Goal: Navigation & Orientation: Find specific page/section

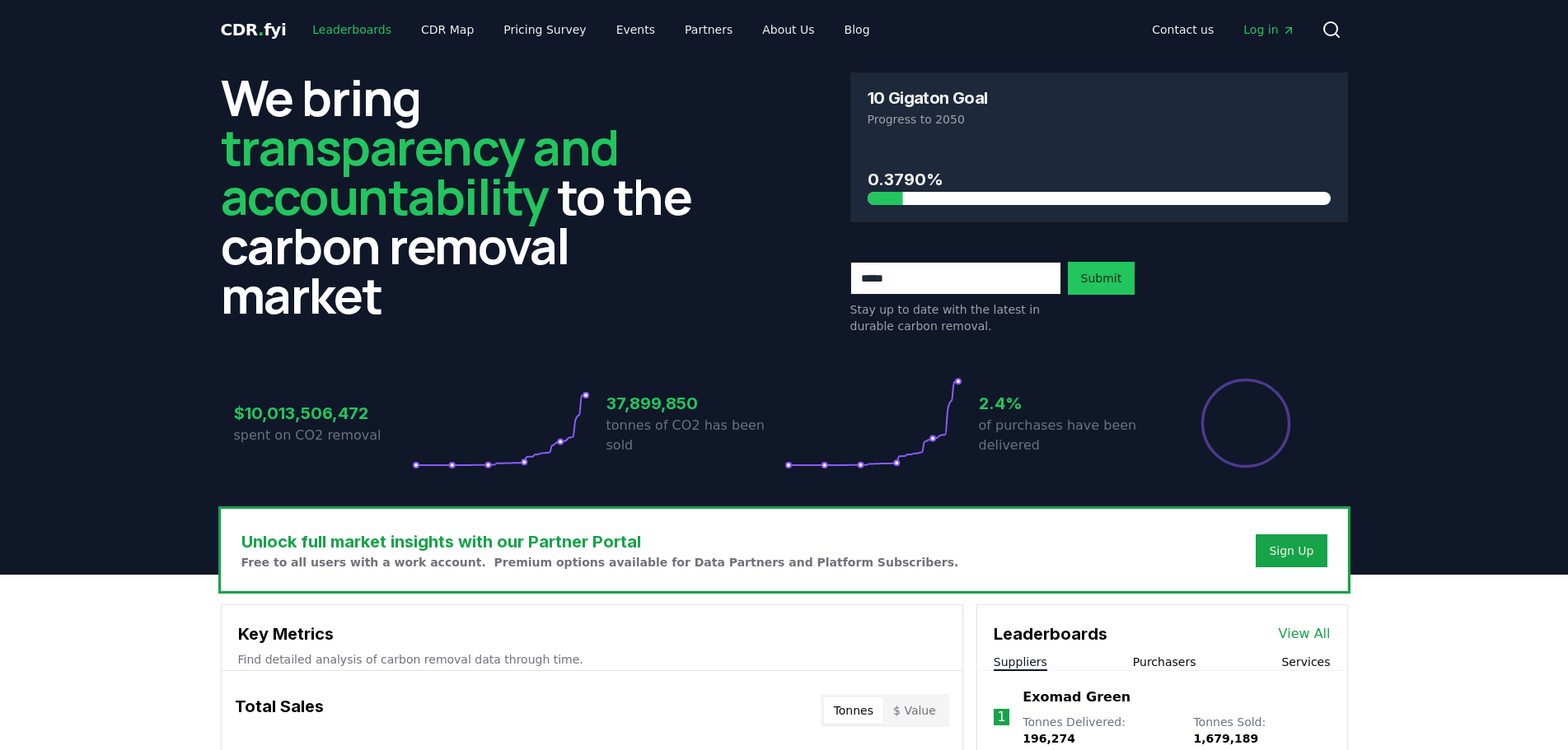
click at [360, 20] on link "Leaderboards" at bounding box center [352, 30] width 106 height 30
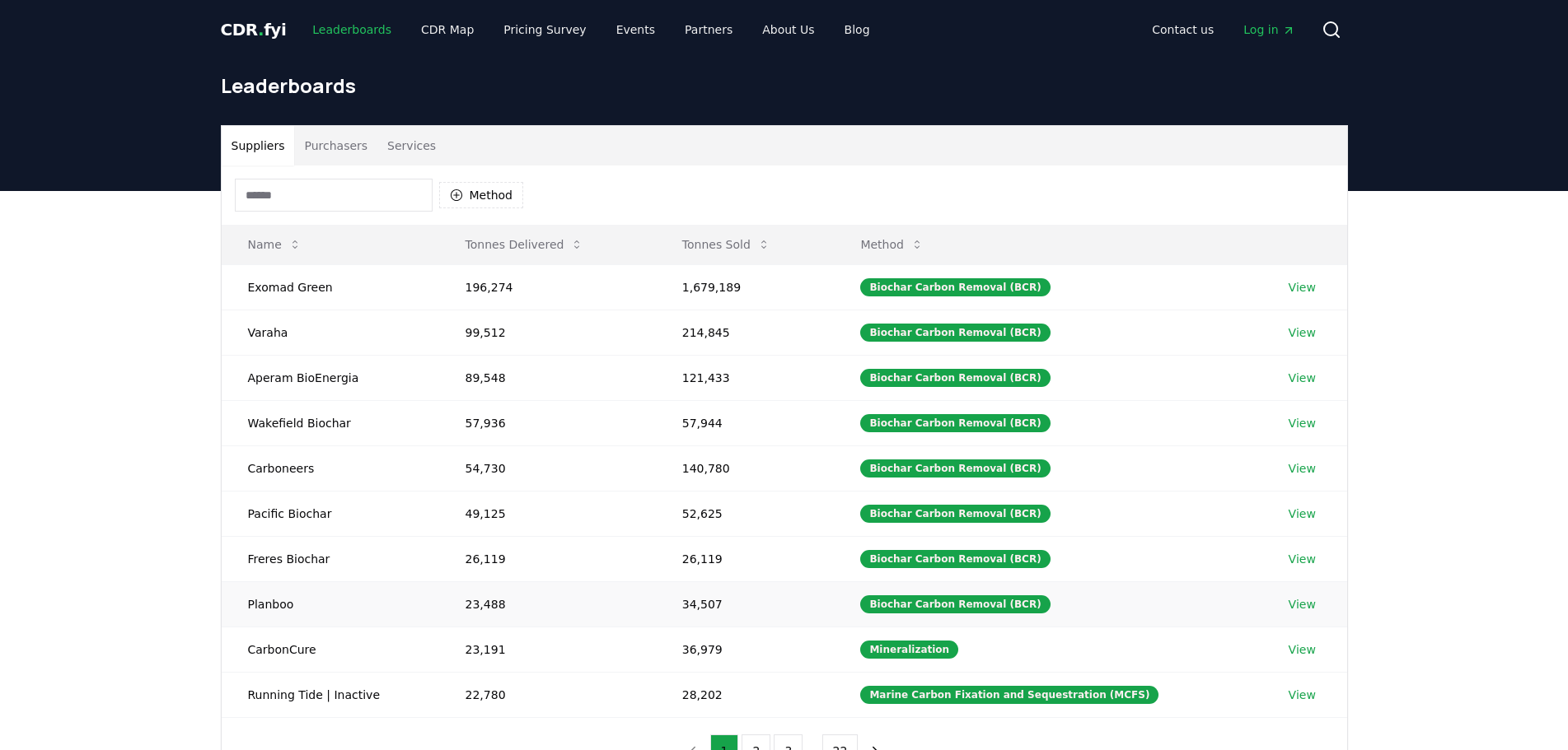
scroll to position [83, 0]
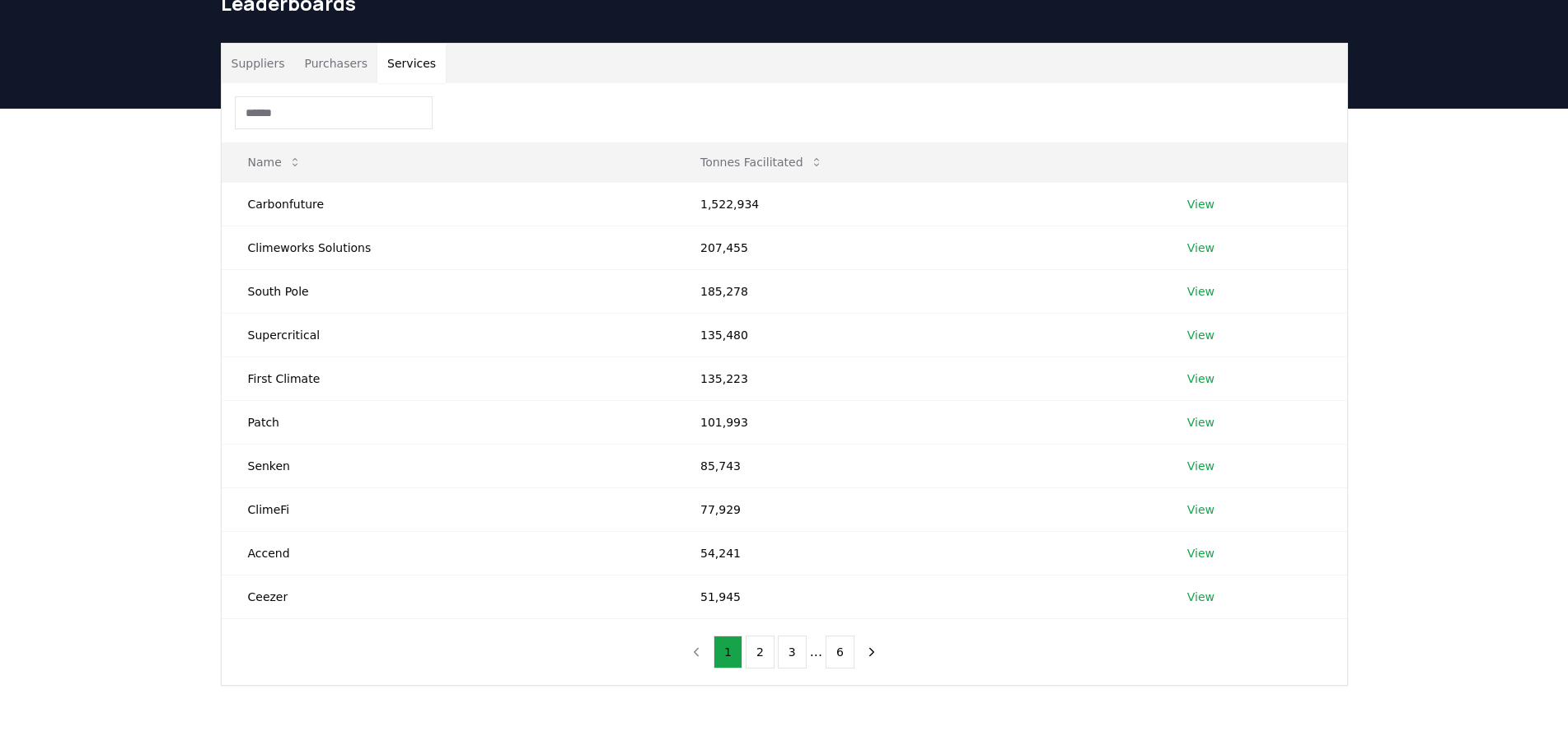
click at [412, 68] on button "Services" at bounding box center [411, 64] width 68 height 40
click at [762, 644] on button "2" at bounding box center [759, 653] width 29 height 33
click at [801, 674] on div "1 2 3 ... 6" at bounding box center [784, 653] width 237 height 66
click at [799, 668] on button "3" at bounding box center [791, 653] width 29 height 33
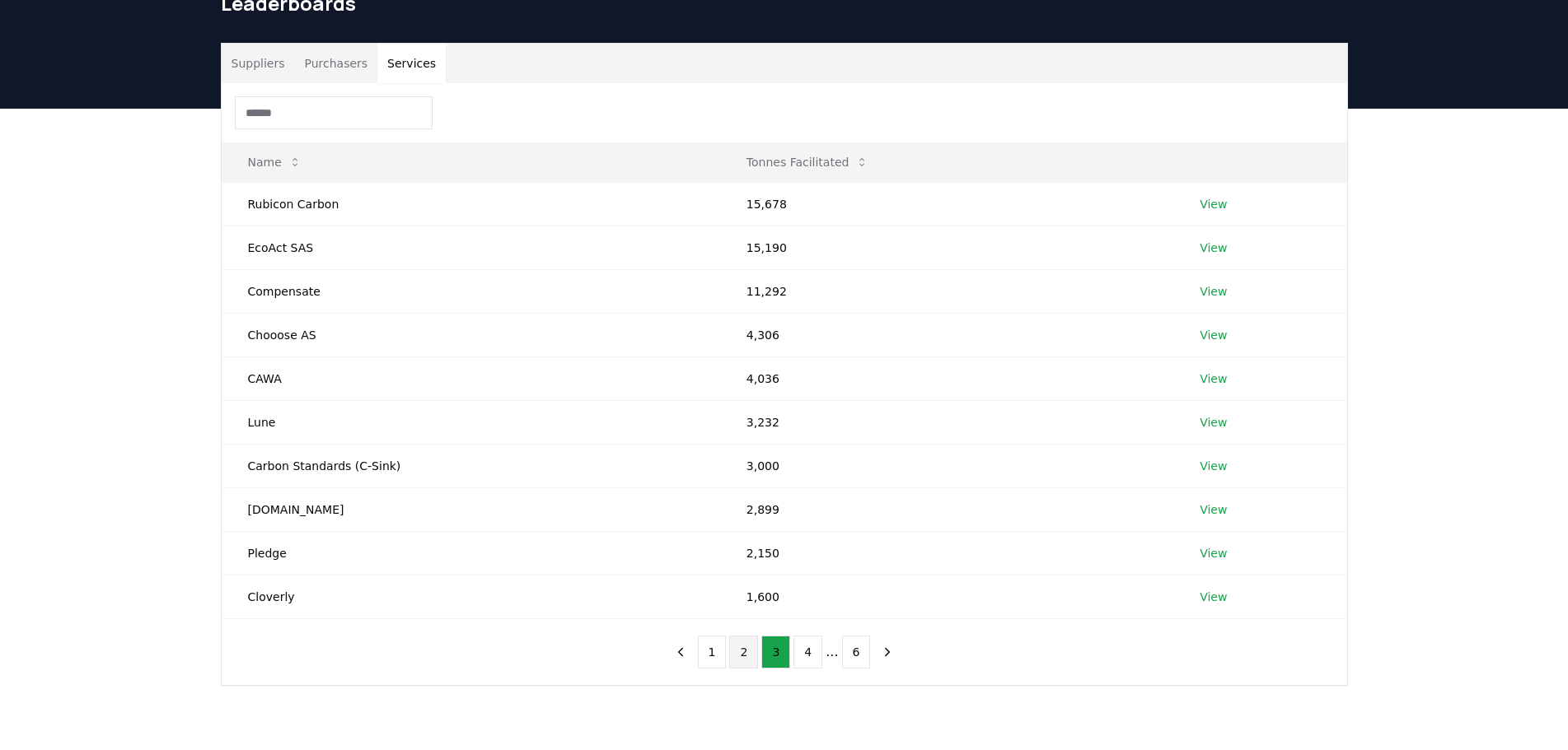
click at [749, 661] on button "2" at bounding box center [743, 653] width 29 height 33
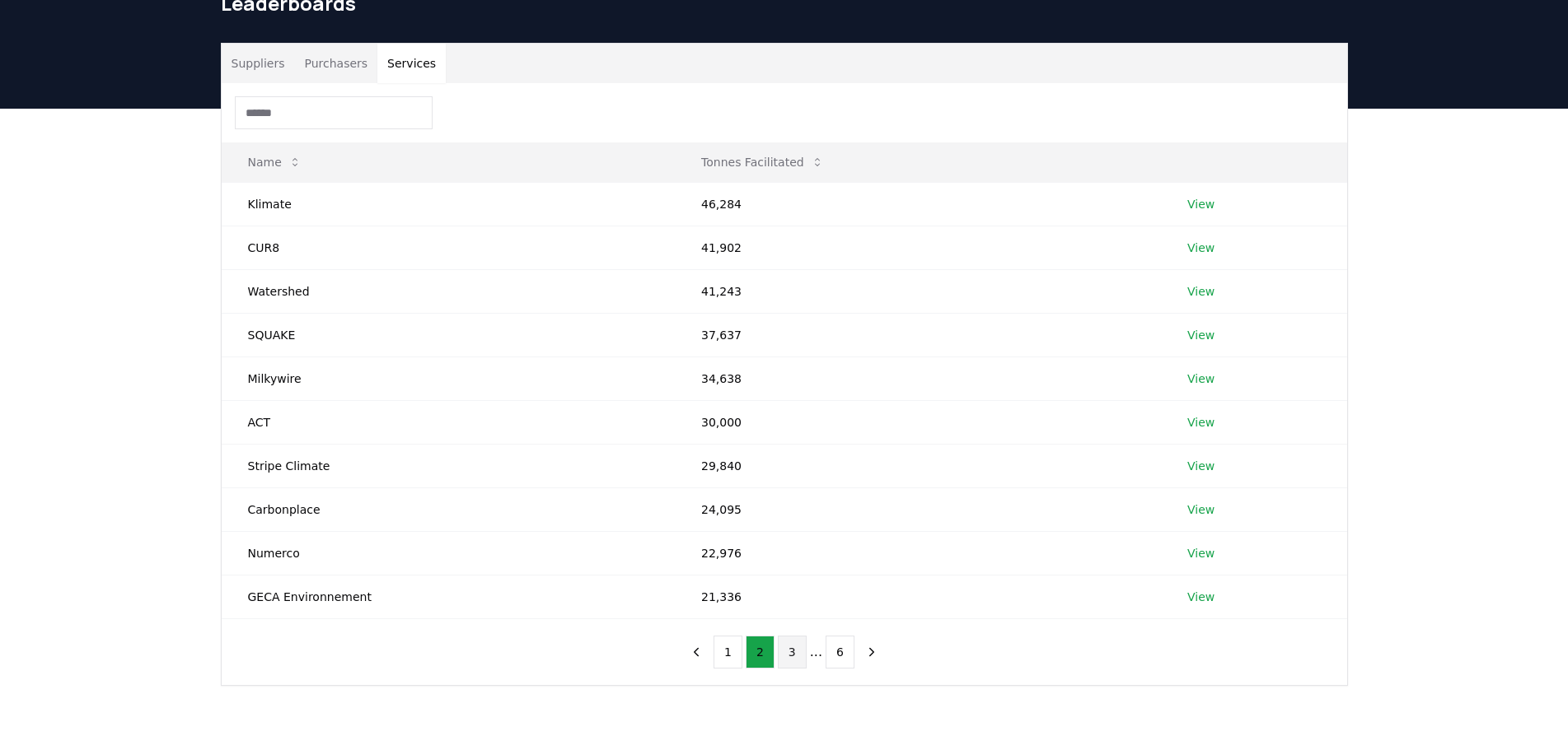
drag, startPoint x: 772, startPoint y: 661, endPoint x: 783, endPoint y: 661, distance: 11.0
click at [774, 661] on button "2" at bounding box center [759, 653] width 29 height 33
click at [796, 661] on button "3" at bounding box center [791, 653] width 29 height 33
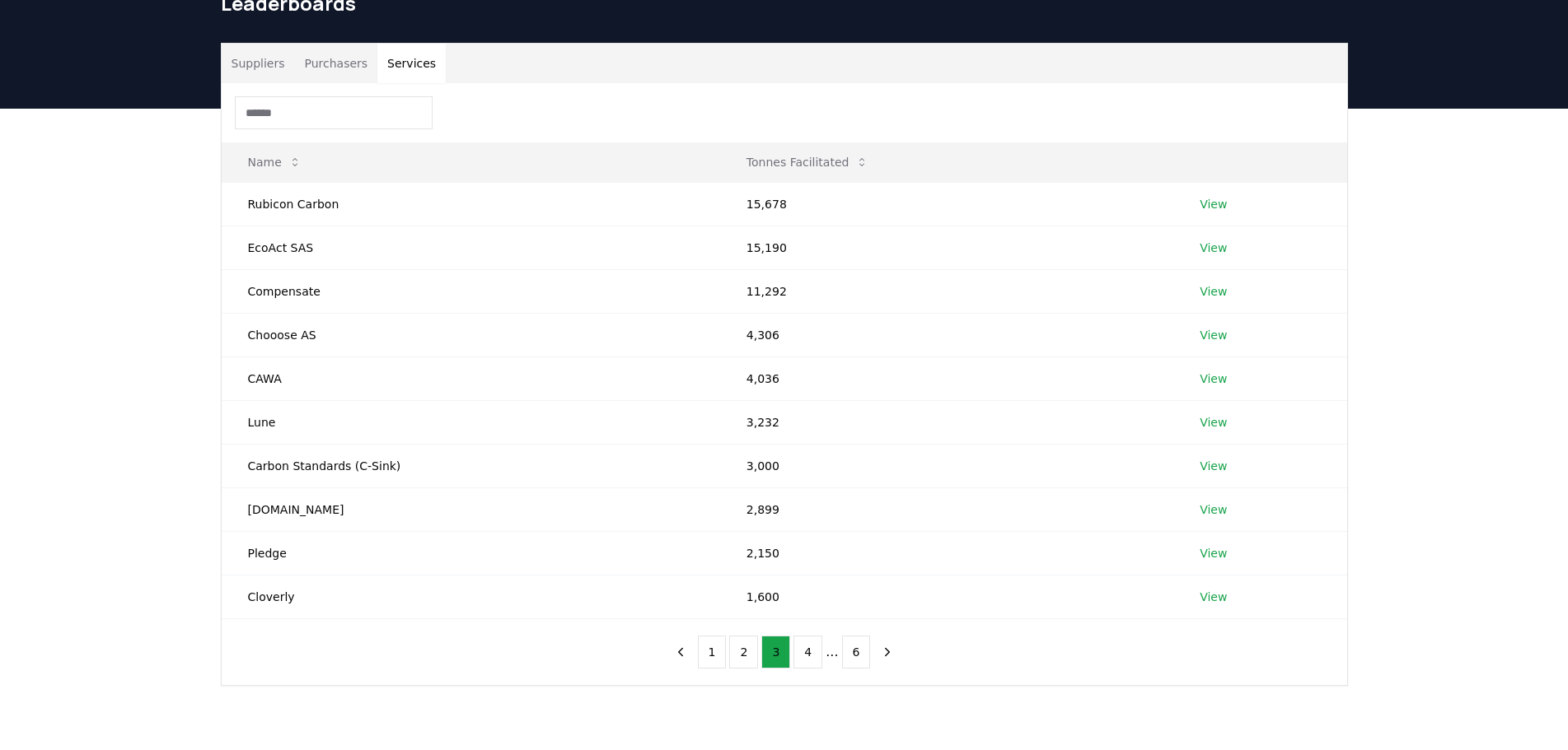
click at [248, 67] on button "Suppliers" at bounding box center [258, 64] width 73 height 40
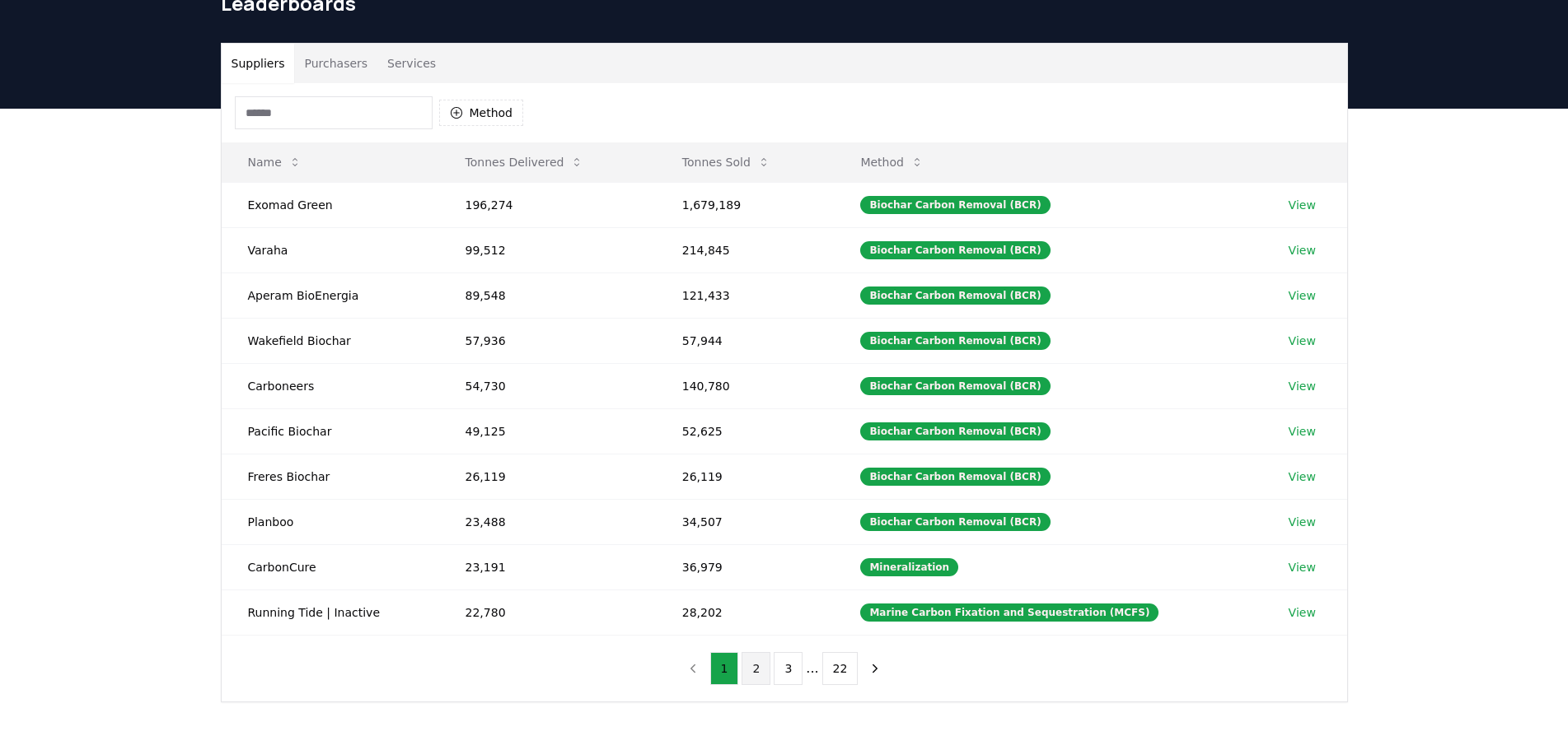
click at [754, 663] on button "2" at bounding box center [755, 669] width 29 height 33
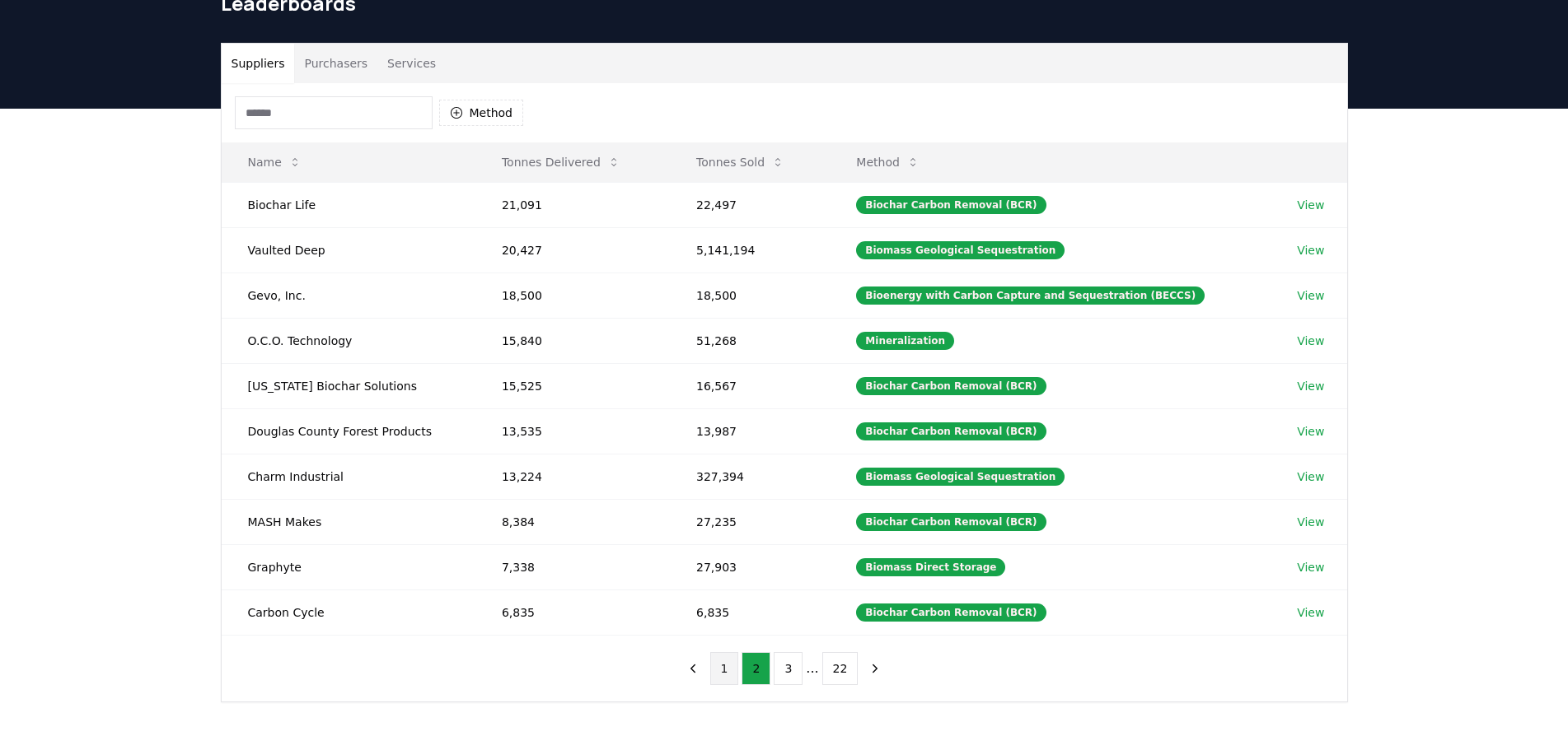
click at [726, 678] on button "1" at bounding box center [725, 669] width 29 height 33
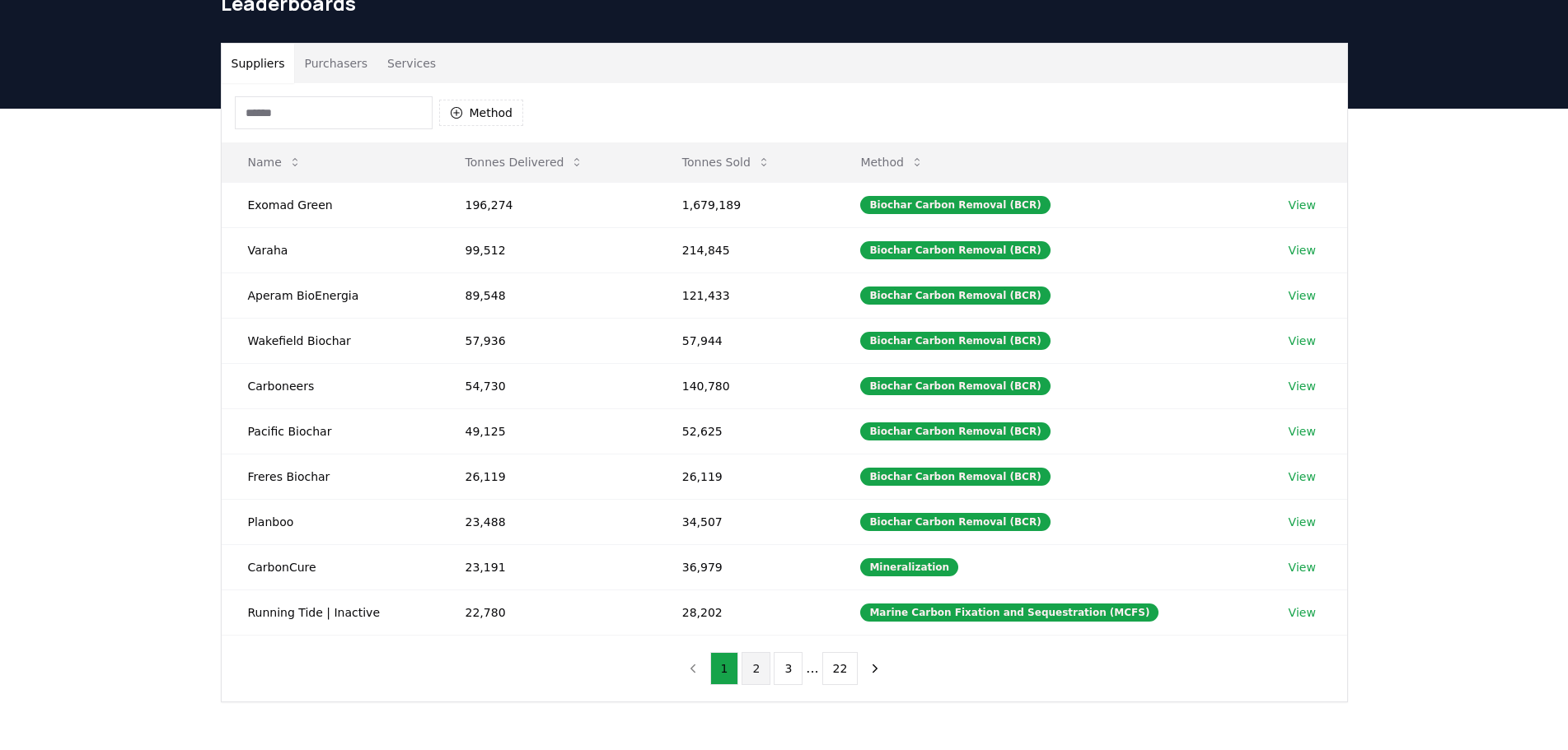
click at [766, 677] on button "2" at bounding box center [755, 669] width 29 height 33
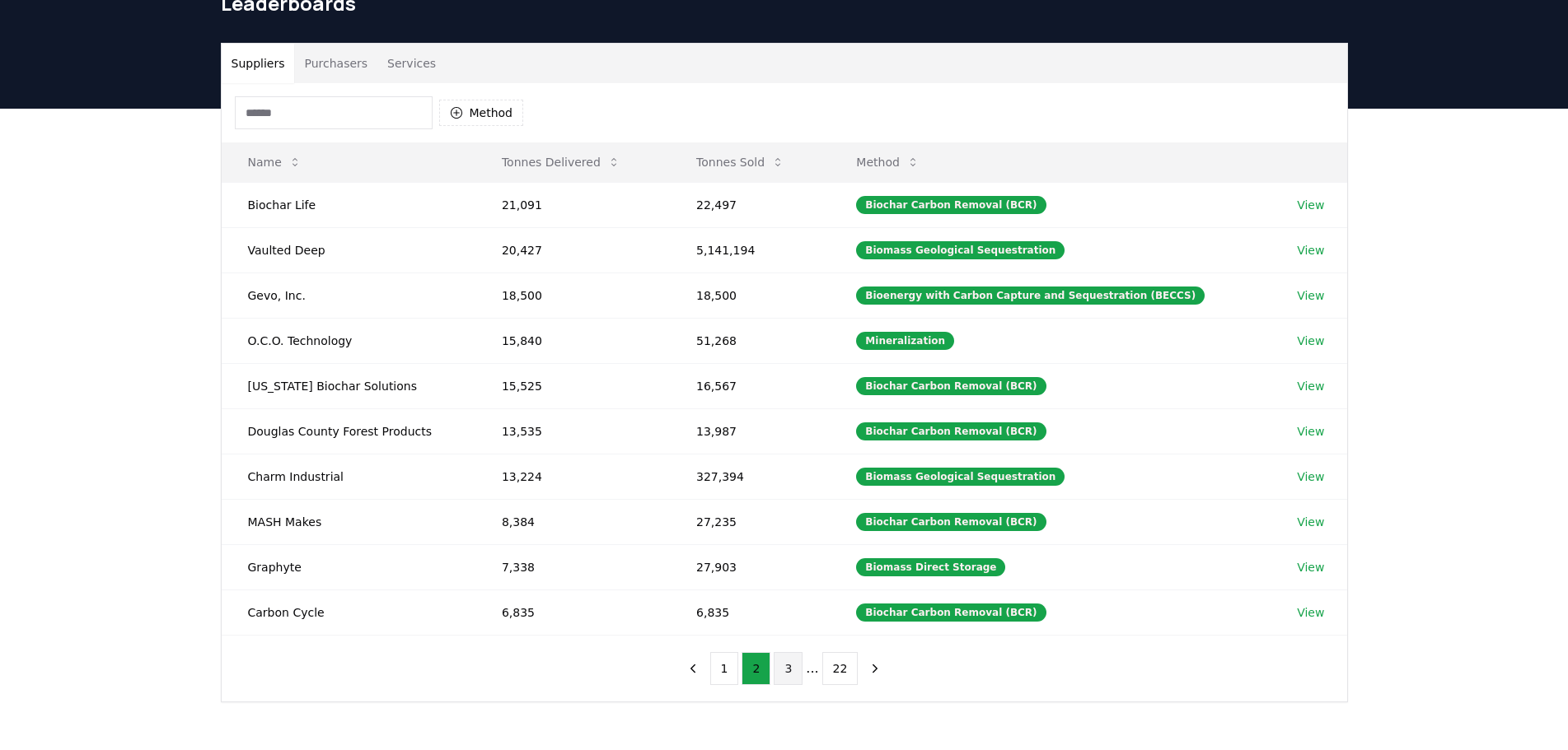
click at [787, 675] on button "3" at bounding box center [787, 669] width 29 height 33
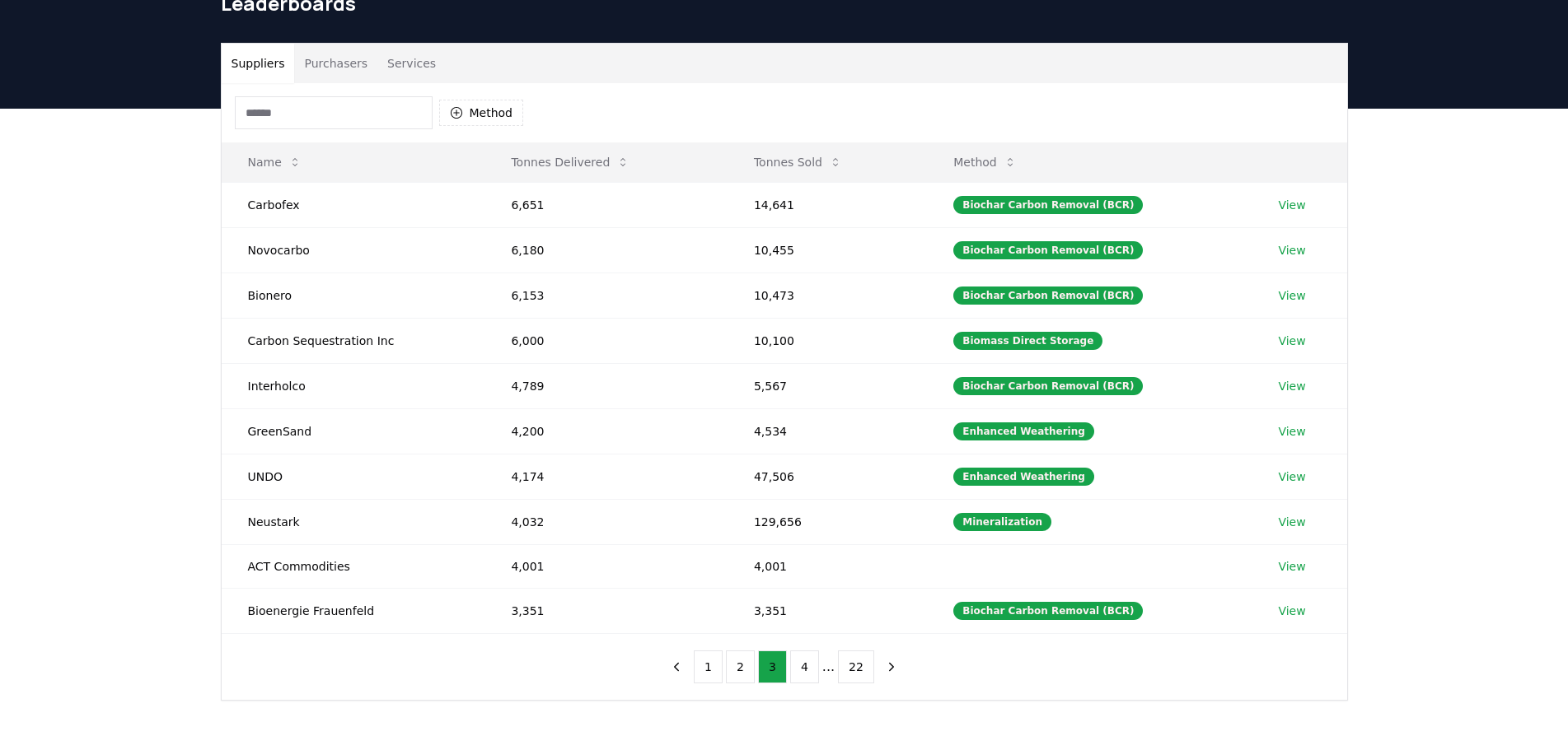
click at [756, 667] on ul "1 2 3 4 ... 22" at bounding box center [784, 667] width 181 height 33
click at [753, 667] on button "2" at bounding box center [740, 667] width 29 height 33
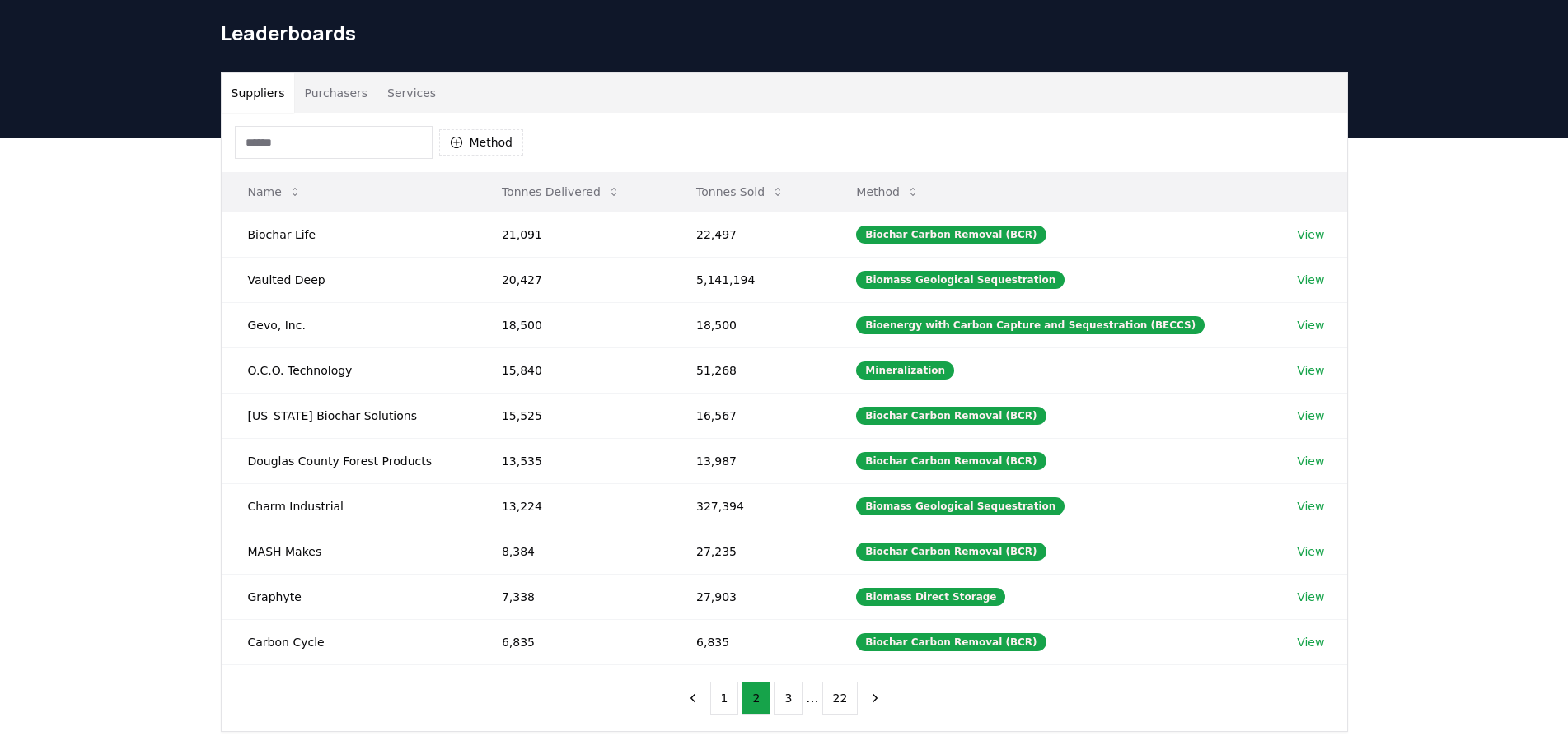
scroll to position [0, 0]
